Goal: Information Seeking & Learning: Learn about a topic

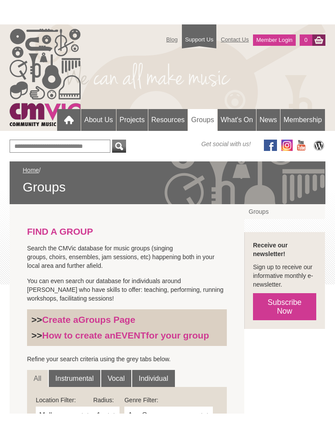
scroll to position [65, 0]
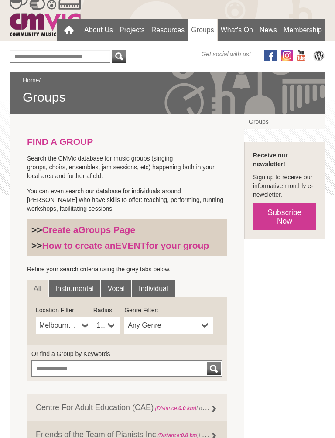
click at [109, 327] on b at bounding box center [111, 325] width 7 height 17
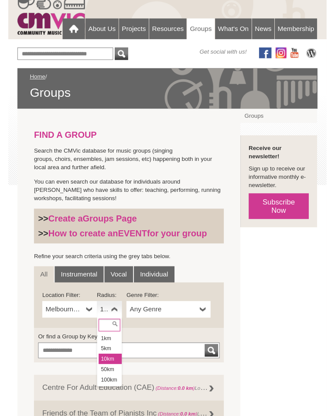
scroll to position [141, 0]
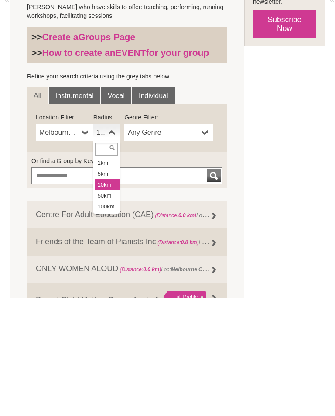
click at [80, 242] on link "Melbourne CBD" at bounding box center [65, 250] width 58 height 17
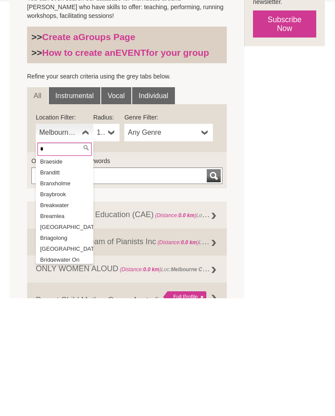
scroll to position [0, 0]
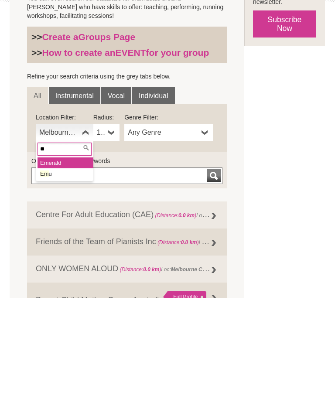
type input "**"
click at [58, 275] on li "Em erald" at bounding box center [66, 280] width 56 height 11
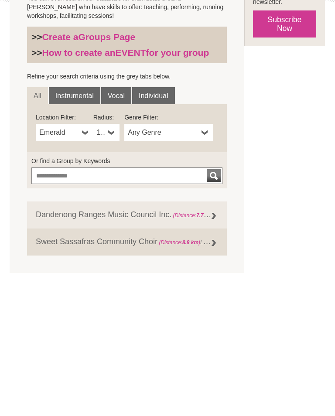
click at [148, 320] on link "Dandenong Ranges Music Council Inc. (Distance: 7.7 km ) Loc: Belgrave , Genre: …" at bounding box center [127, 333] width 200 height 27
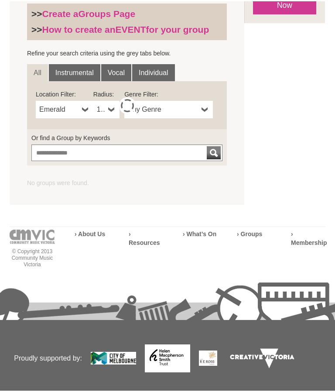
scroll to position [283, 0]
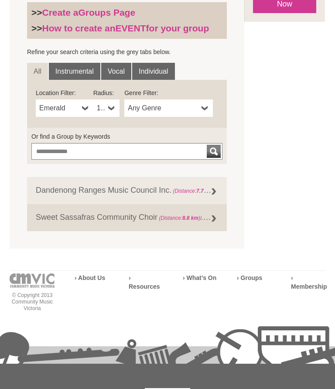
click at [55, 107] on span "Emerald" at bounding box center [58, 108] width 39 height 10
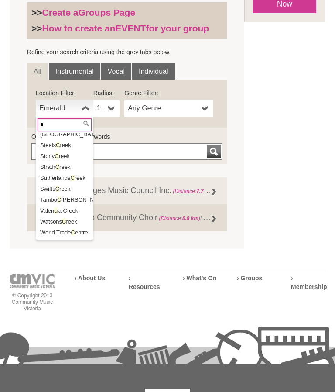
scroll to position [0, 0]
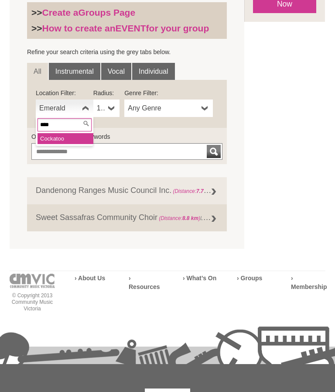
type input "****"
click at [58, 136] on li "Cock atoo" at bounding box center [66, 138] width 56 height 11
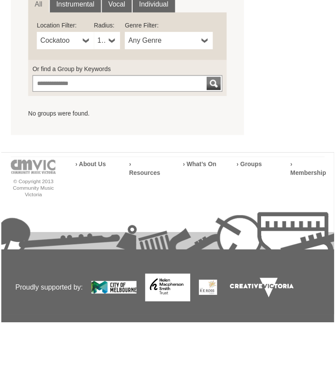
scroll to position [309, 0]
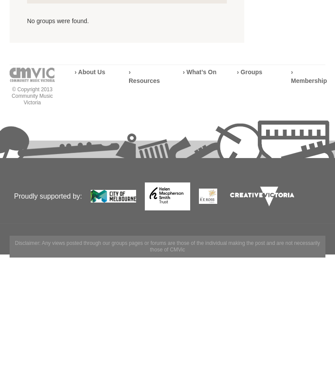
click at [107, 202] on div "© Copyright 2013 Community Music Victoria › About Us › Resources › What’s On › …" at bounding box center [168, 248] width 316 height 92
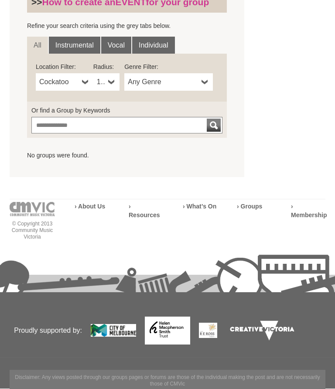
scroll to position [312, 0]
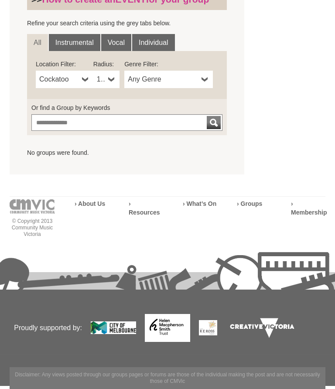
click at [28, 210] on img at bounding box center [32, 207] width 45 height 14
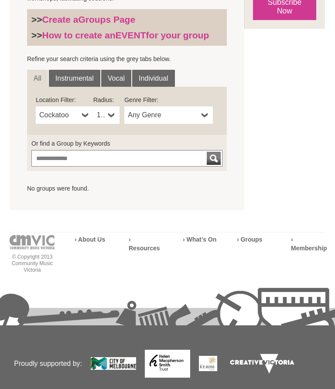
scroll to position [275, 0]
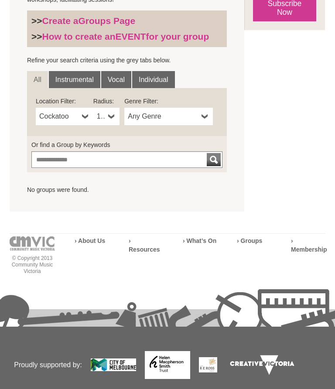
click at [250, 239] on strong "› Groups" at bounding box center [249, 240] width 25 height 7
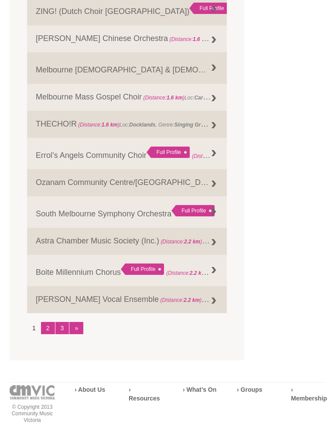
scroll to position [1011, 0]
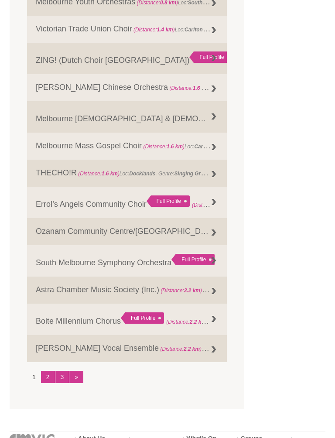
click at [46, 384] on link "2" at bounding box center [48, 378] width 14 height 12
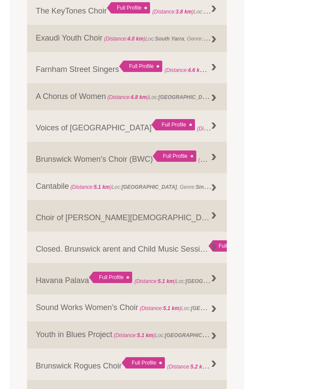
scroll to position [0, 0]
